Goal: Complete application form

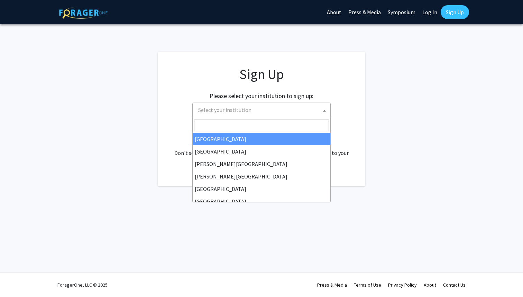
click at [255, 108] on span "Select your institution" at bounding box center [263, 110] width 135 height 14
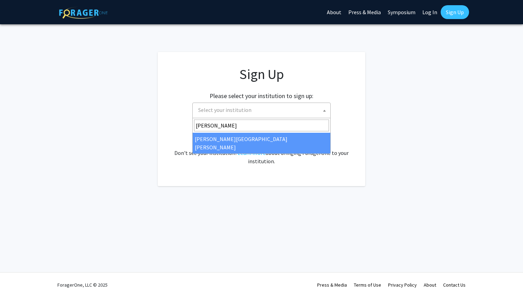
type input "[PERSON_NAME]"
select select "1"
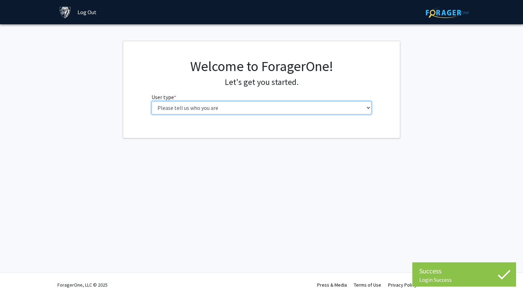
click at [250, 104] on select "Please tell us who you are Undergraduate Student Master's Student Doctoral Cand…" at bounding box center [262, 107] width 221 height 13
select select "2: masters"
click at [152, 101] on select "Please tell us who you are Undergraduate Student Master's Student Doctoral Cand…" at bounding box center [262, 107] width 221 height 13
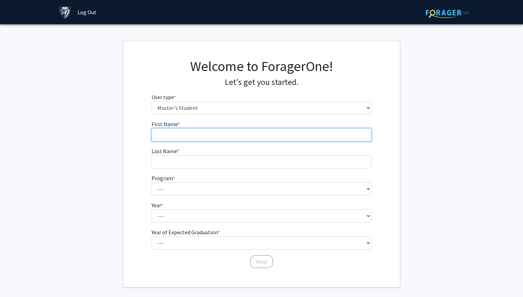
click at [255, 136] on input "First Name * required" at bounding box center [262, 134] width 221 height 13
type input "Gimbiya"
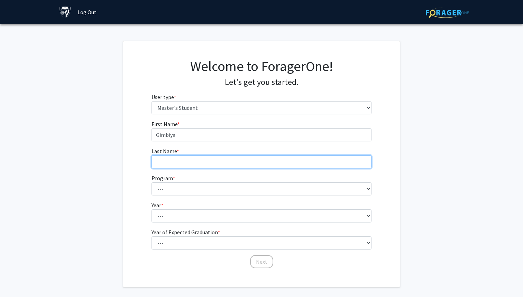
type input "Garba"
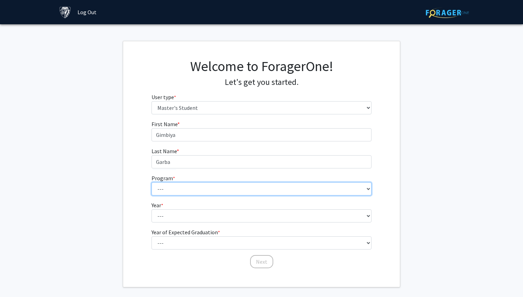
click at [195, 188] on select "--- Anatomy Education Applied and Computational Mathematics Applied Biomedical …" at bounding box center [262, 188] width 221 height 13
select select "30: 20"
click at [152, 182] on select "--- Anatomy Education Applied and Computational Mathematics Applied Biomedical …" at bounding box center [262, 188] width 221 height 13
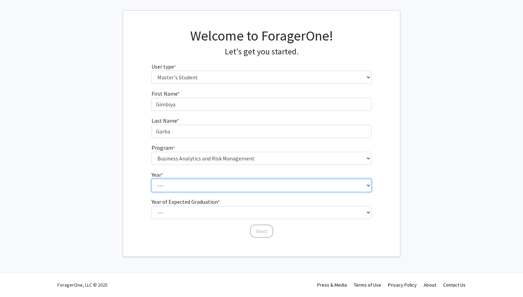
click at [178, 187] on select "--- First Year Second Year" at bounding box center [262, 185] width 221 height 13
select select "1: first_year"
click at [152, 179] on select "--- First Year Second Year" at bounding box center [262, 185] width 221 height 13
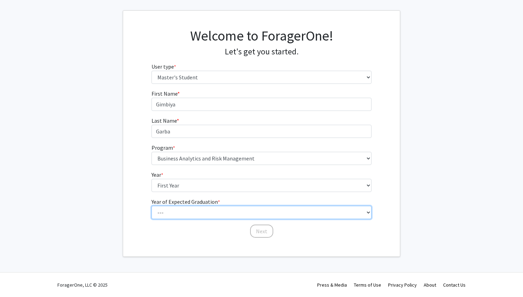
click at [191, 216] on select "--- 2025 2026 2027 2028 2029 2030 2031 2032 2033 2034" at bounding box center [262, 212] width 221 height 13
select select "2: 2026"
click at [152, 206] on select "--- 2025 2026 2027 2028 2029 2030 2031 2032 2033 2034" at bounding box center [262, 212] width 221 height 13
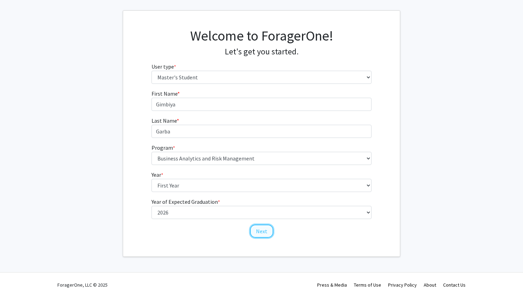
click at [263, 232] on button "Next" at bounding box center [261, 230] width 23 height 13
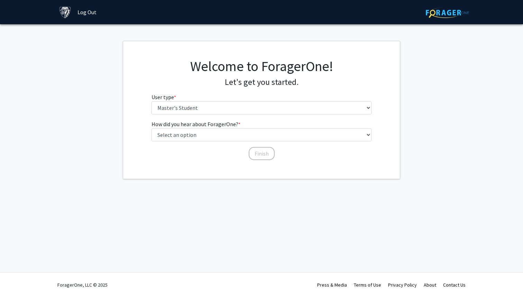
scroll to position [0, 0]
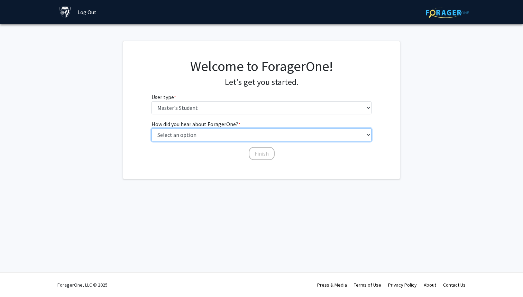
click at [240, 136] on select "Select an option Peer/student recommendation Faculty/staff recommendation Unive…" at bounding box center [262, 134] width 221 height 13
select select "3: university_website"
click at [152, 128] on select "Select an option Peer/student recommendation Faculty/staff recommendation Unive…" at bounding box center [262, 134] width 221 height 13
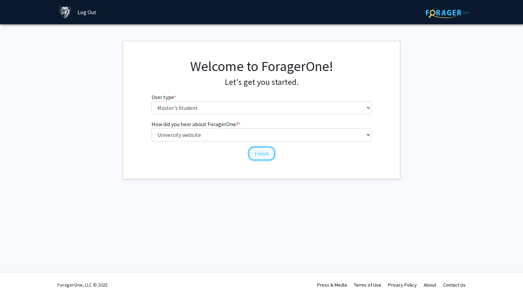
click at [257, 154] on button "Finish" at bounding box center [262, 153] width 26 height 13
